Goal: Transaction & Acquisition: Book appointment/travel/reservation

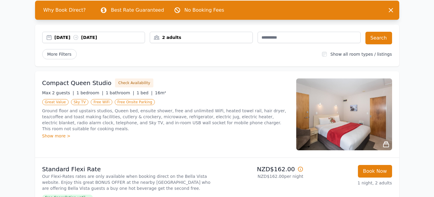
scroll to position [60, 0]
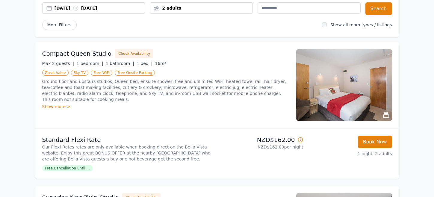
click at [189, 8] on div "2 adults" at bounding box center [201, 8] width 102 height 6
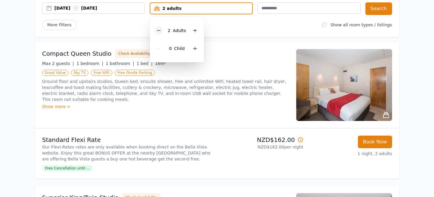
click at [160, 28] on div at bounding box center [158, 30] width 8 height 8
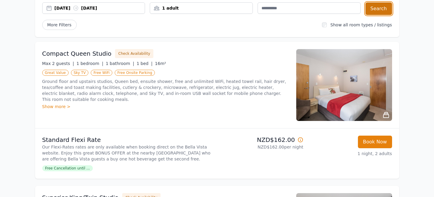
click at [377, 7] on button "Search" at bounding box center [378, 8] width 27 height 13
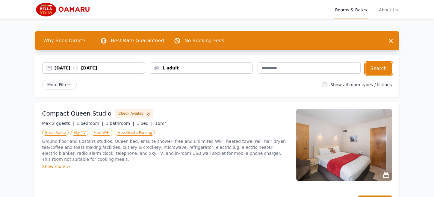
scroll to position [90, 0]
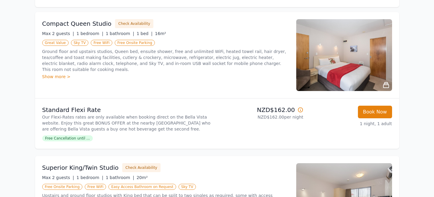
click at [299, 111] on icon at bounding box center [300, 110] width 6 height 6
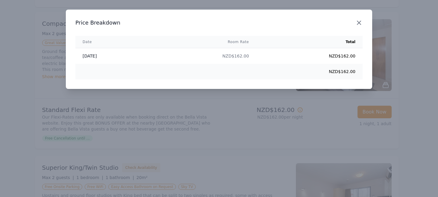
click at [361, 24] on icon "button" at bounding box center [359, 23] width 4 height 4
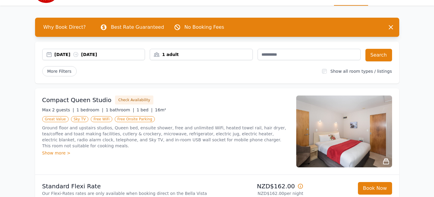
scroll to position [0, 0]
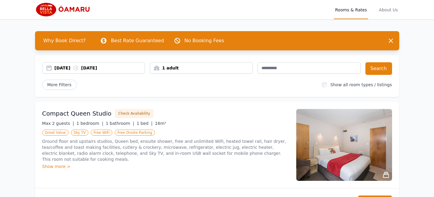
click at [116, 68] on div "[DATE] [DATE]" at bounding box center [99, 68] width 90 height 6
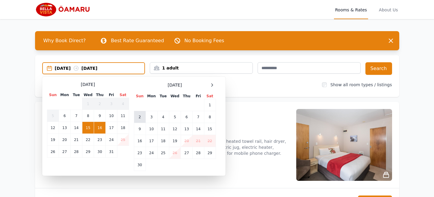
click at [141, 121] on td "2" at bounding box center [140, 117] width 12 height 12
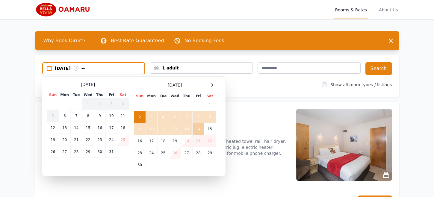
click at [196, 128] on td "14" at bounding box center [197, 129] width 11 height 12
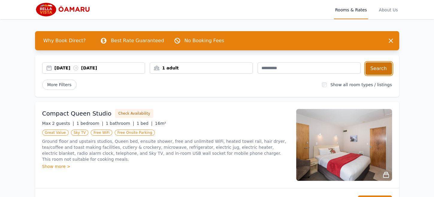
click at [381, 67] on button "Search" at bounding box center [378, 68] width 27 height 13
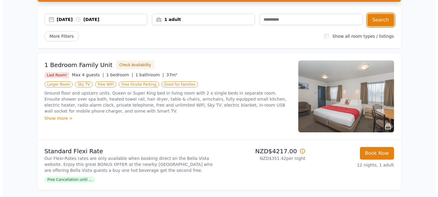
scroll to position [90, 0]
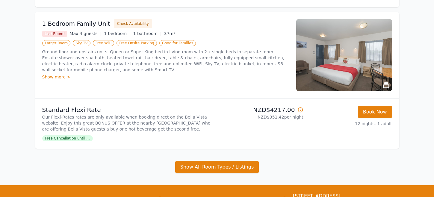
click at [301, 110] on icon at bounding box center [300, 110] width 6 height 6
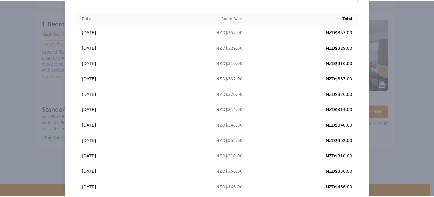
scroll to position [0, 0]
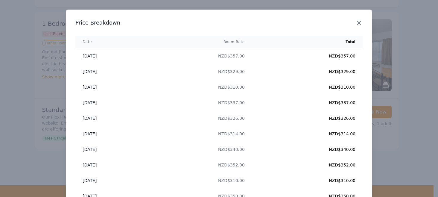
click at [357, 22] on icon "button" at bounding box center [359, 22] width 7 height 7
